Goal: Transaction & Acquisition: Purchase product/service

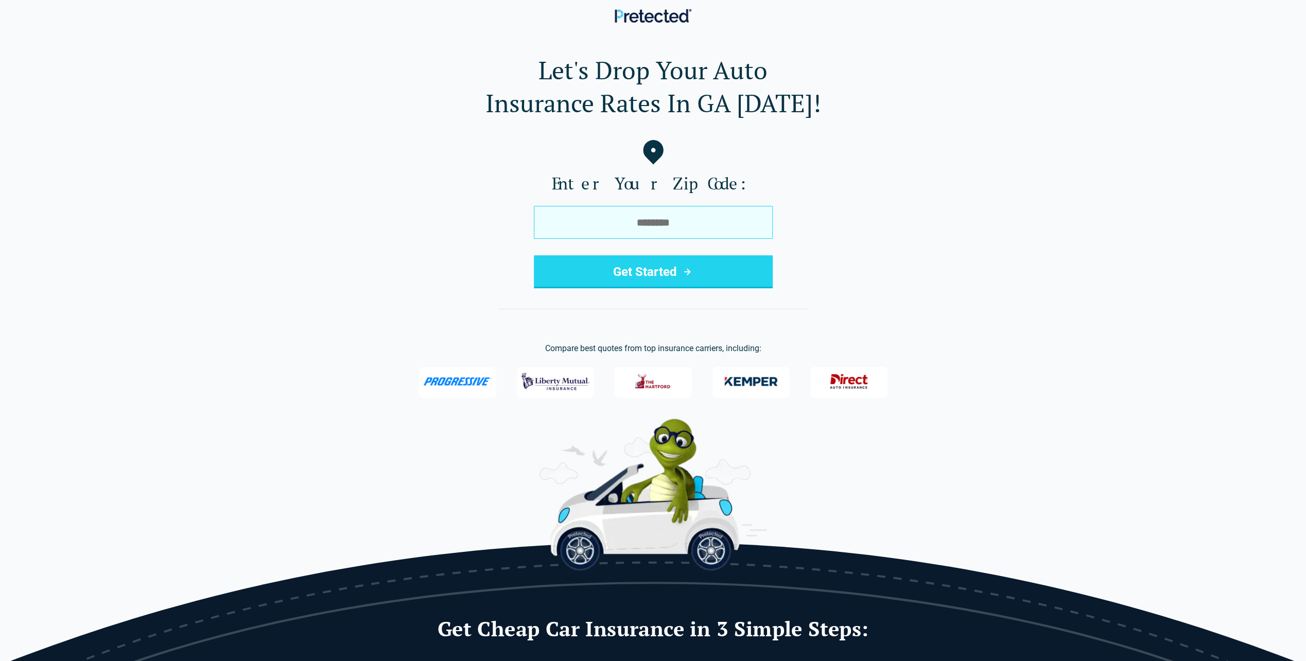
click at [677, 219] on input "tel" at bounding box center [653, 222] width 239 height 33
type input "*****"
click at [678, 265] on button "Get Started" at bounding box center [653, 271] width 239 height 33
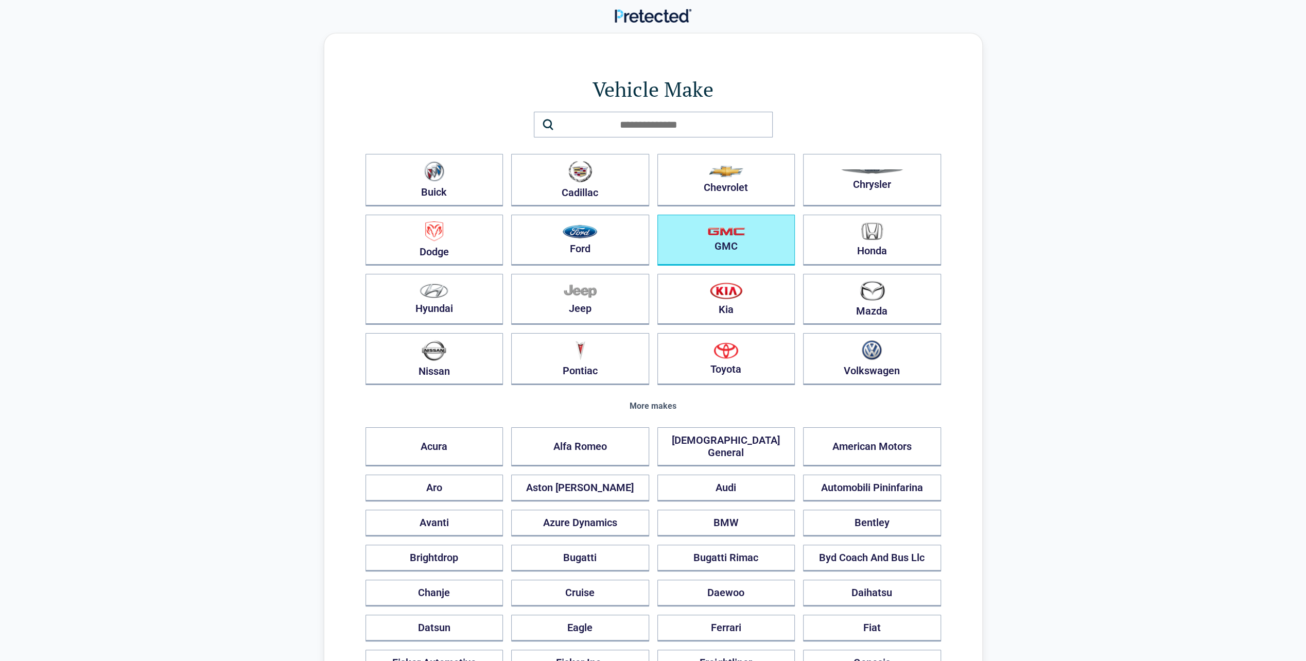
click at [725, 234] on img "button" at bounding box center [726, 231] width 38 height 9
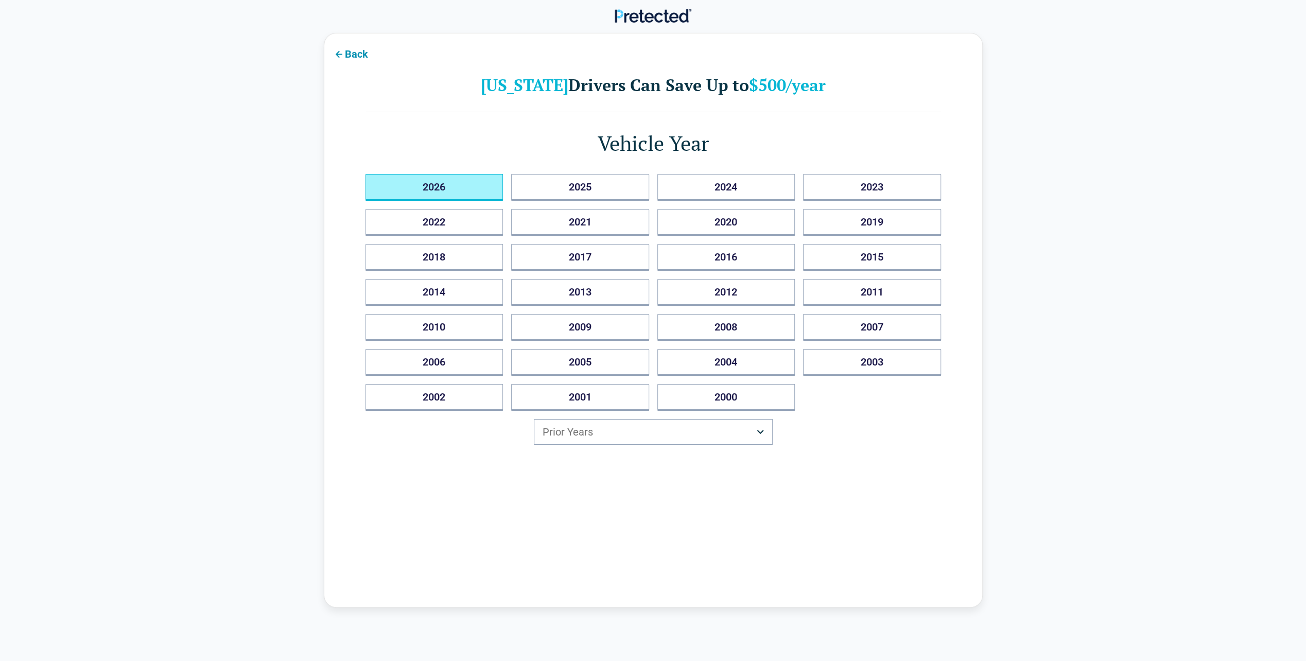
click at [482, 190] on button "2026" at bounding box center [434, 187] width 138 height 27
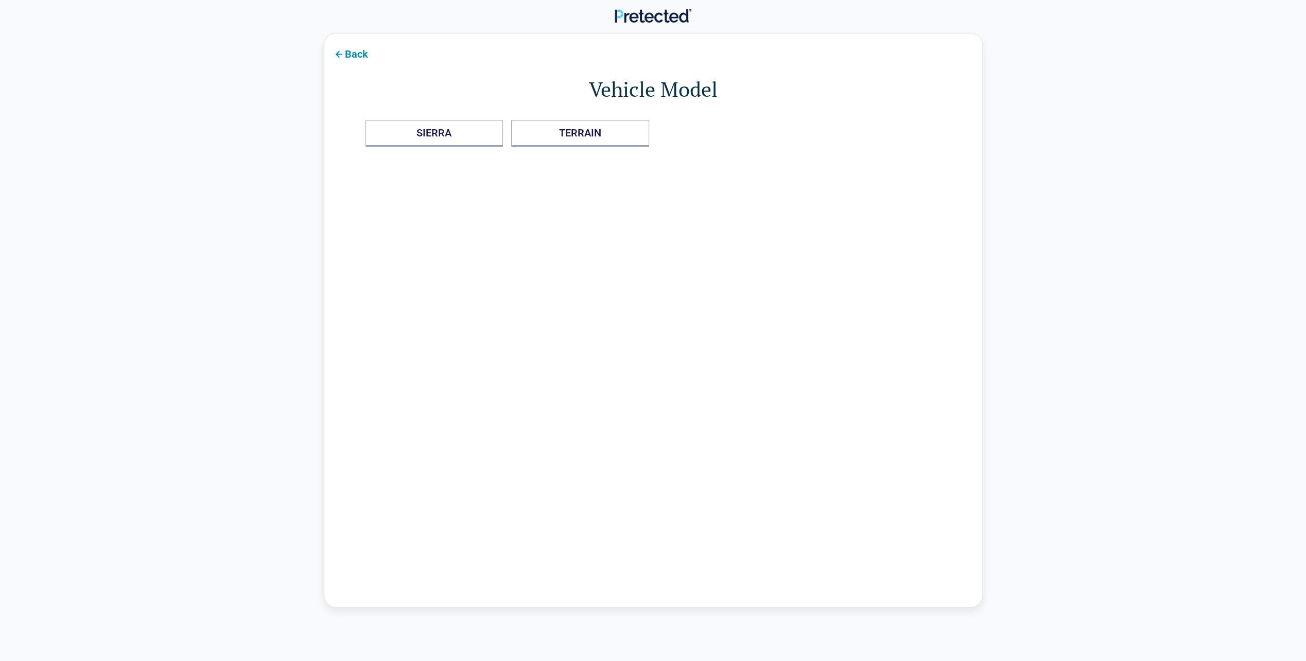
click at [335, 50] on icon at bounding box center [338, 54] width 12 height 12
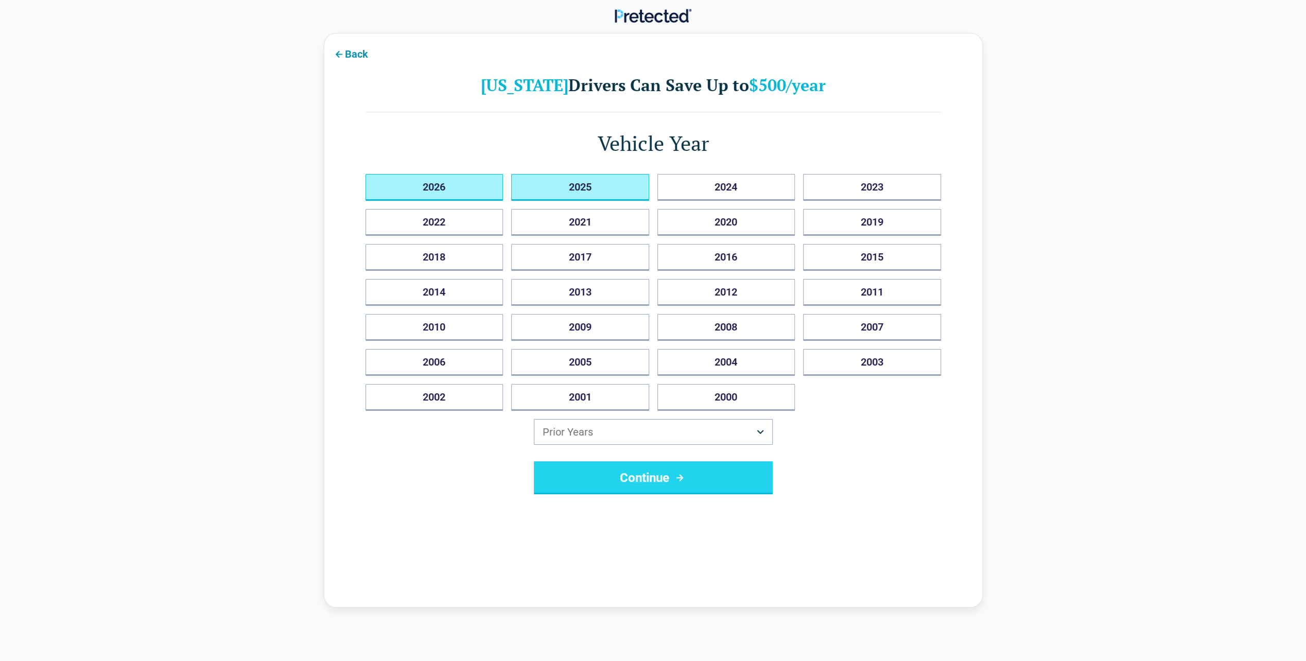
click at [530, 194] on button "2025" at bounding box center [580, 187] width 138 height 27
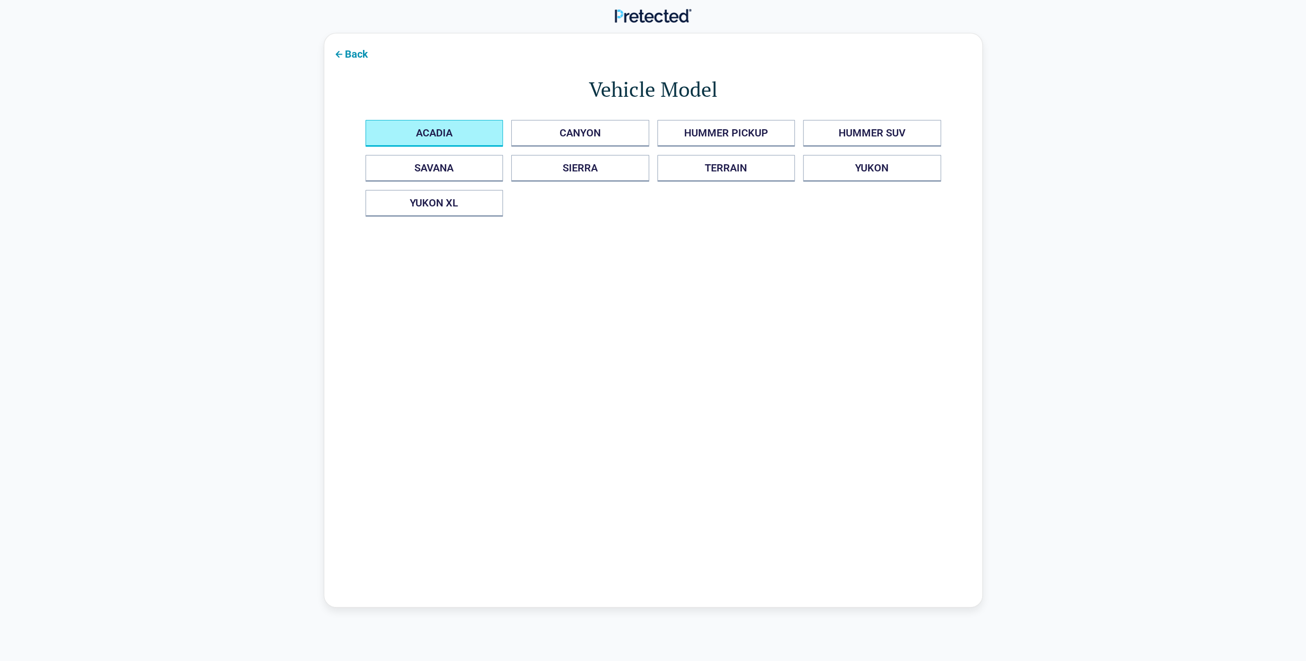
click at [447, 135] on button "ACADIA" at bounding box center [434, 133] width 138 height 27
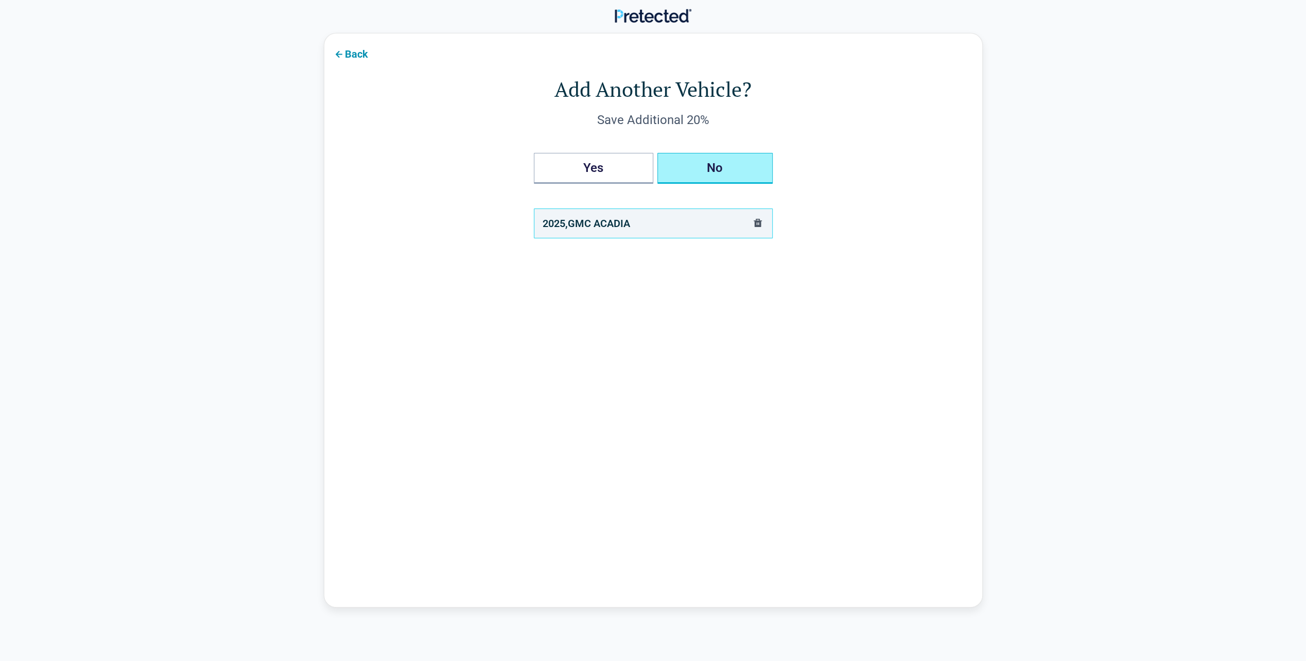
click at [701, 175] on button "No" at bounding box center [714, 168] width 115 height 31
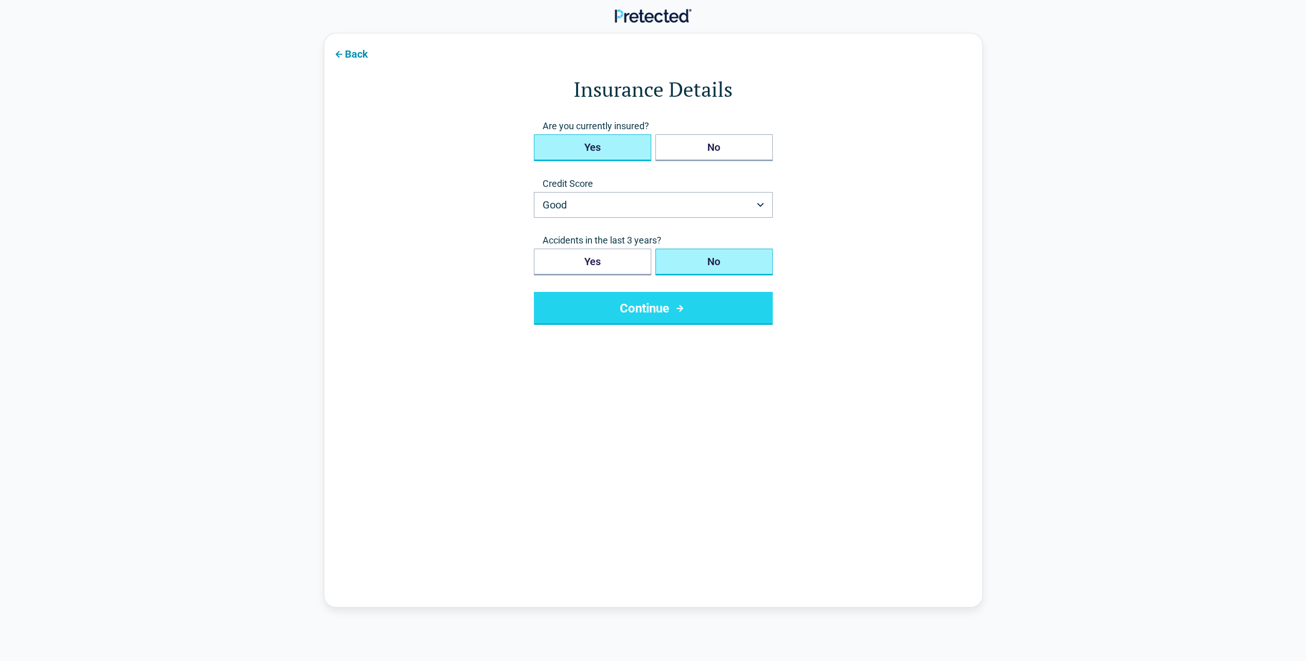
click at [615, 149] on button "Yes" at bounding box center [592, 147] width 117 height 27
